Goal: Information Seeking & Learning: Learn about a topic

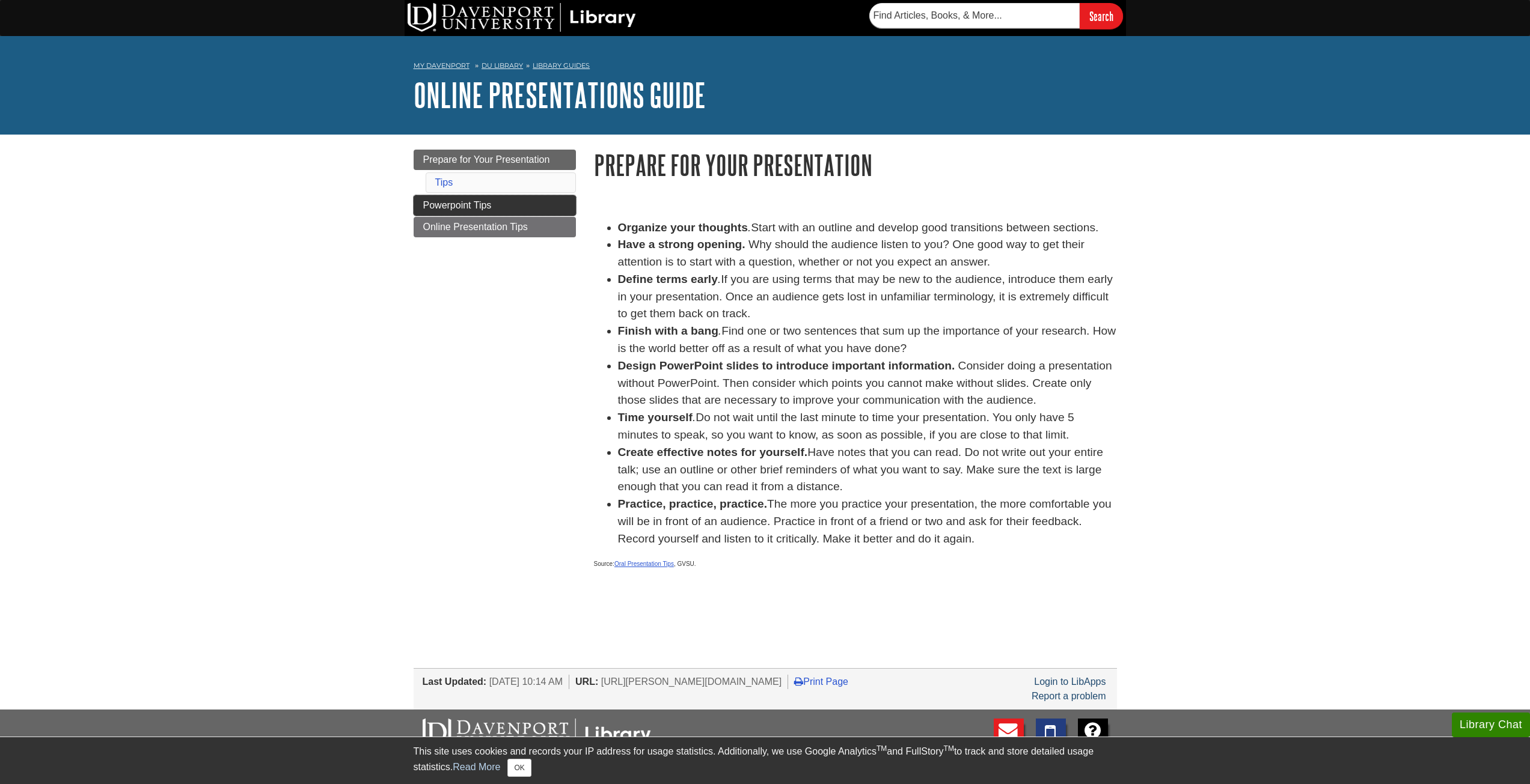
click at [507, 200] on link "Powerpoint Tips" at bounding box center [495, 205] width 163 height 21
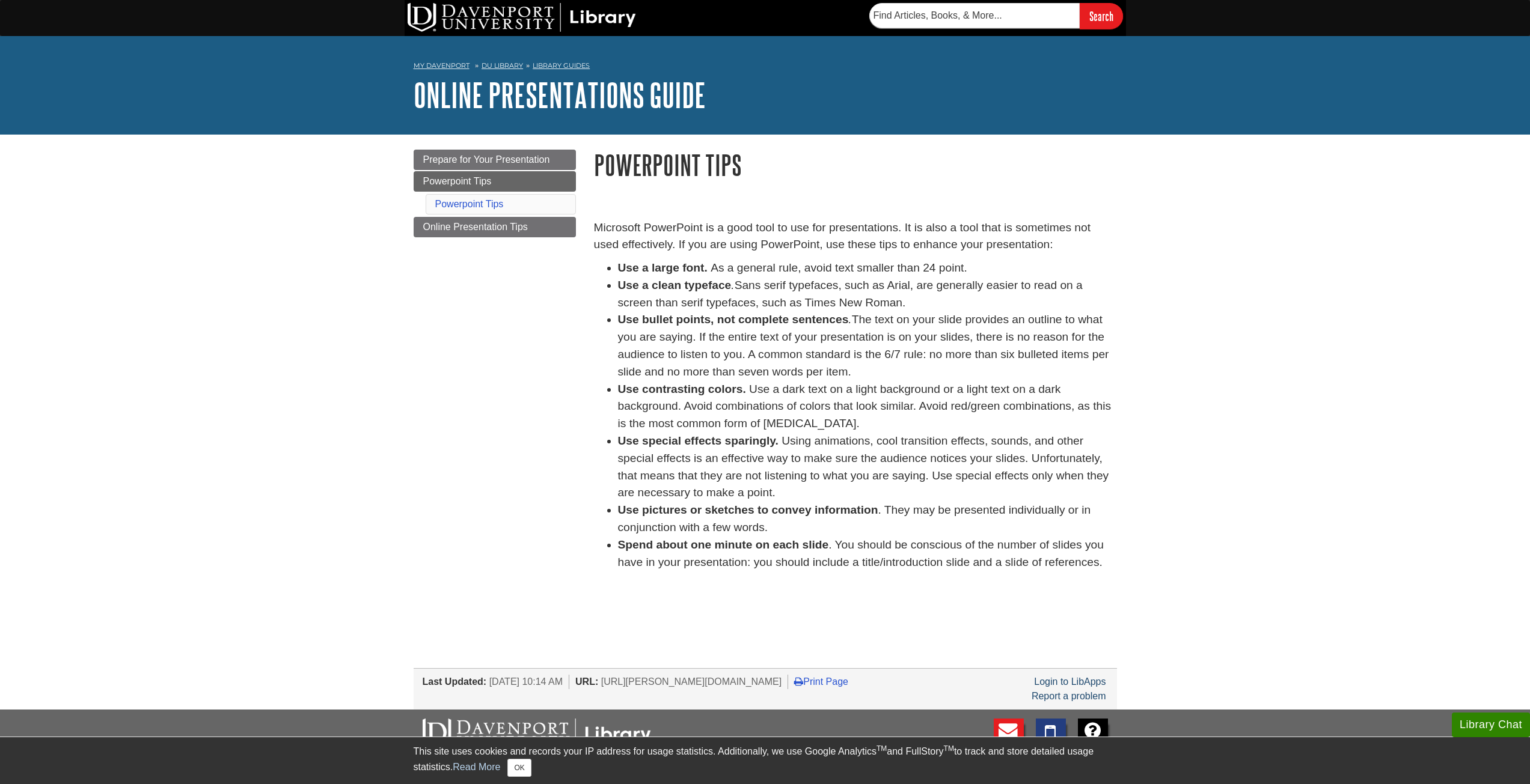
drag, startPoint x: 545, startPoint y: 466, endPoint x: 540, endPoint y: 390, distance: 76.2
click at [540, 390] on div "Menu Prepare for Your Presentation Powerpoint Tips Powerpoint Tips Online Prese…" at bounding box center [765, 368] width 721 height 466
click at [464, 220] on link "Online Presentation Tips" at bounding box center [495, 226] width 163 height 21
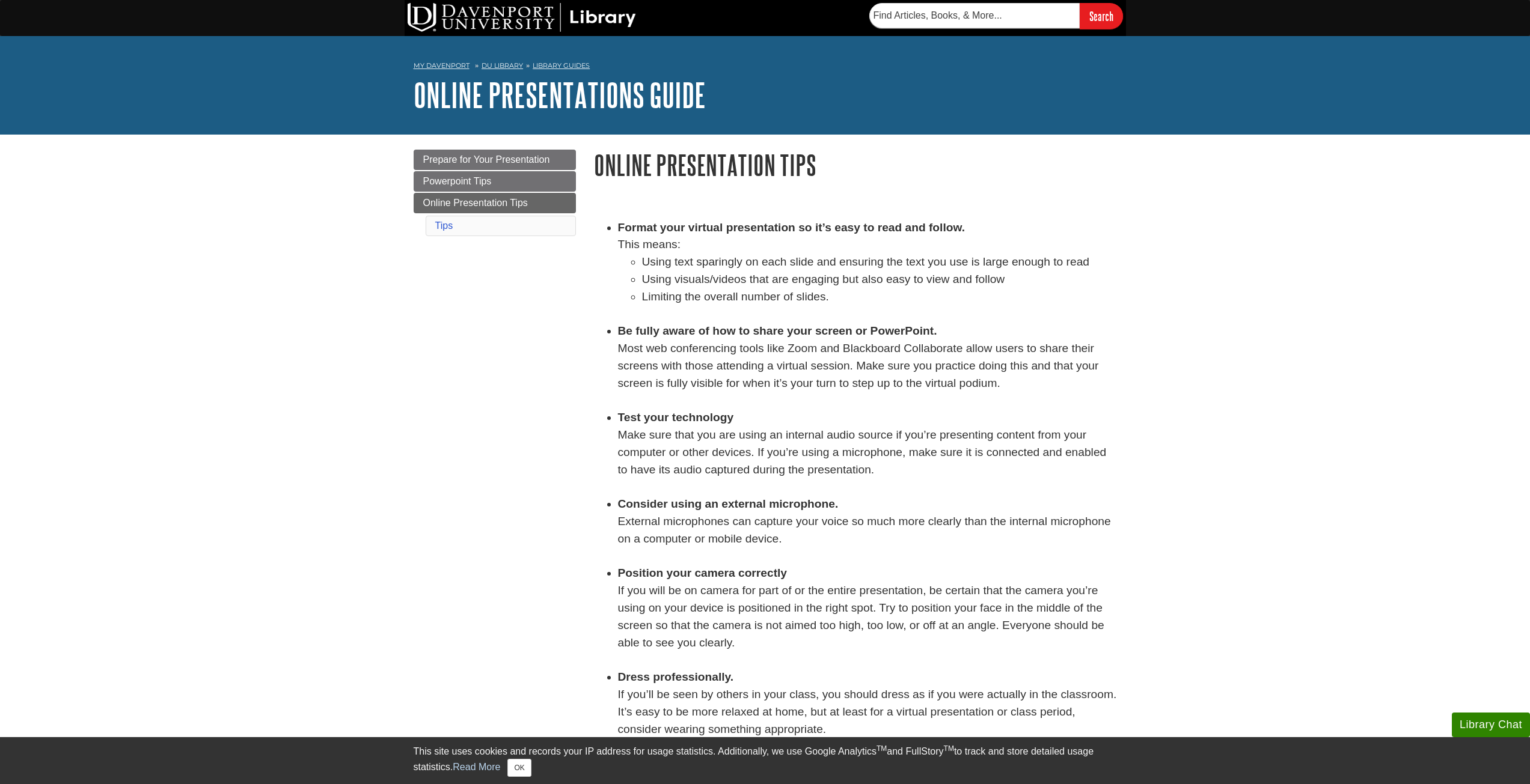
drag, startPoint x: 513, startPoint y: 315, endPoint x: 387, endPoint y: 290, distance: 128.5
click at [387, 290] on body "Library Chat This site uses cookies and records your IP address for usage stati…" at bounding box center [765, 542] width 1530 height 1086
